Goal: Information Seeking & Learning: Learn about a topic

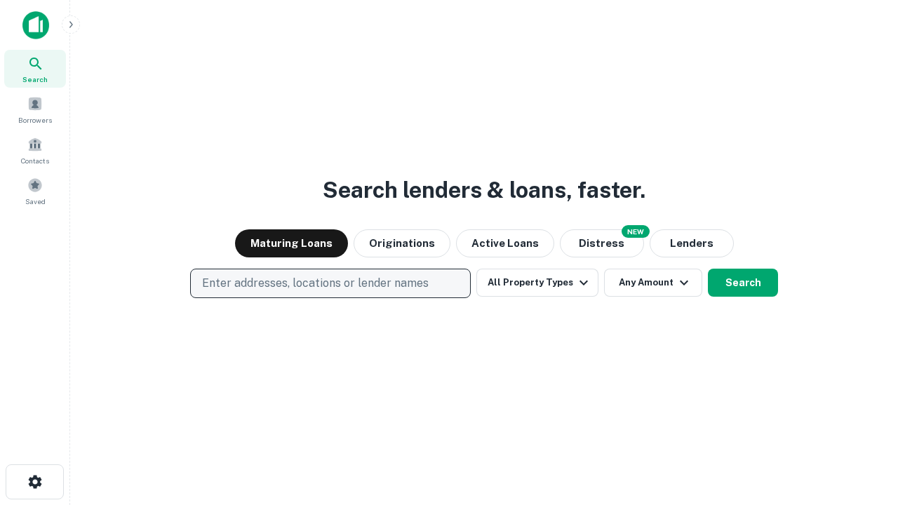
click at [330, 283] on p "Enter addresses, locations or lender names" at bounding box center [315, 283] width 227 height 17
type input "**********"
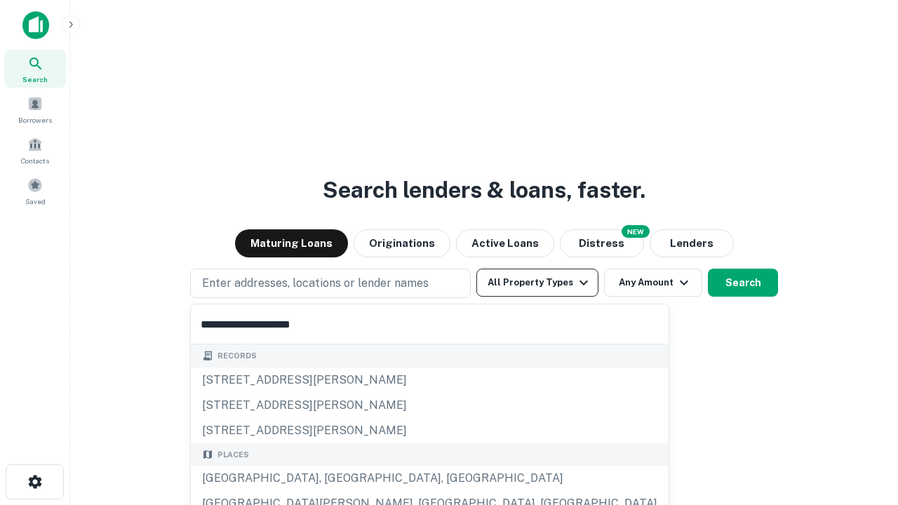
click at [335, 479] on div "[GEOGRAPHIC_DATA], [GEOGRAPHIC_DATA], [GEOGRAPHIC_DATA]" at bounding box center [430, 478] width 478 height 25
click at [537, 283] on button "All Property Types" at bounding box center [537, 283] width 122 height 28
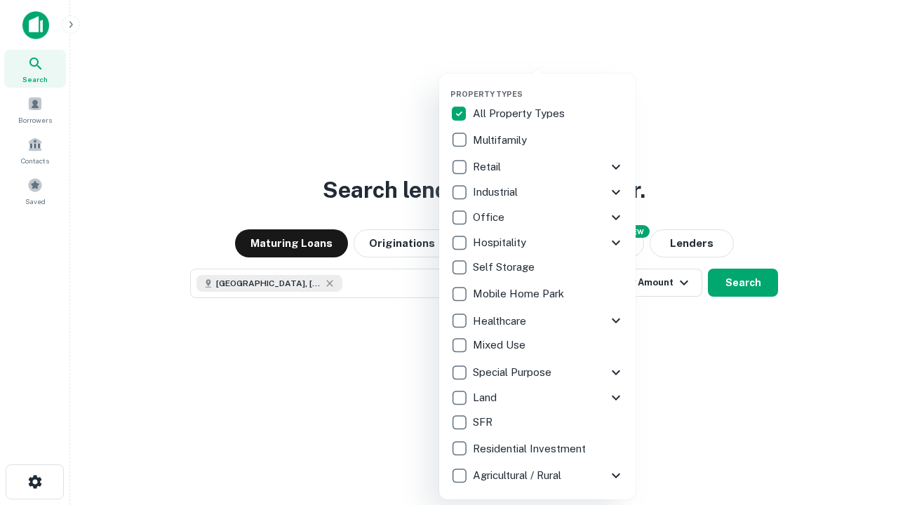
click at [549, 85] on button "button" at bounding box center [548, 85] width 196 height 1
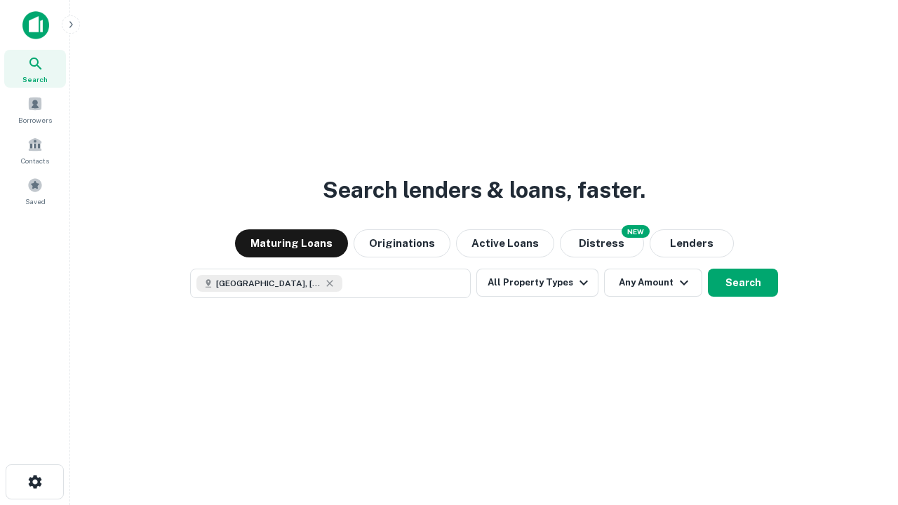
scroll to position [22, 0]
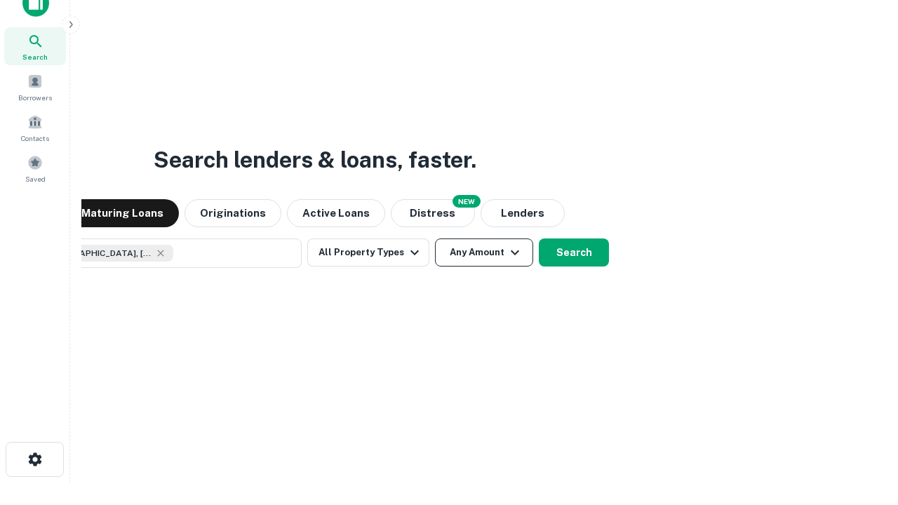
click at [435, 239] on button "Any Amount" at bounding box center [484, 253] width 98 height 28
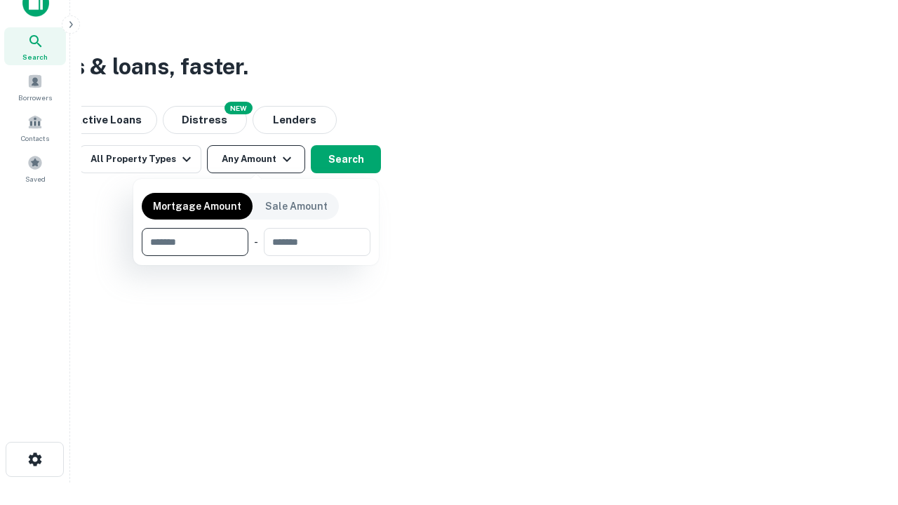
type input "*******"
click at [256, 256] on button "button" at bounding box center [256, 256] width 229 height 1
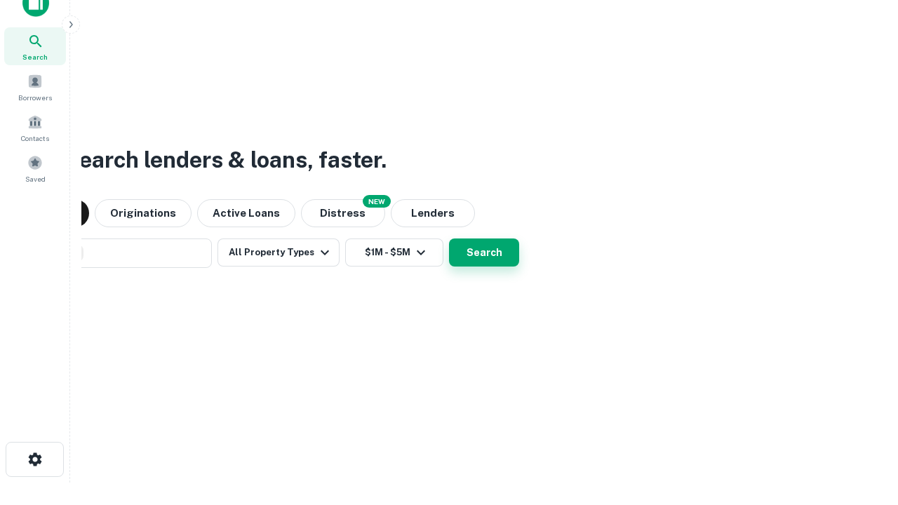
click at [449, 239] on button "Search" at bounding box center [484, 253] width 70 height 28
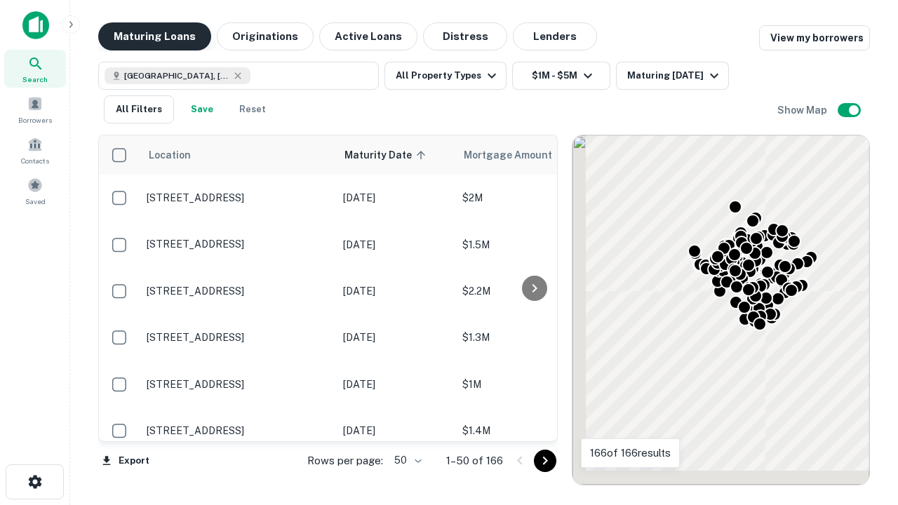
click at [154, 36] on button "Maturing Loans" at bounding box center [154, 36] width 113 height 28
